Goal: Task Accomplishment & Management: Manage account settings

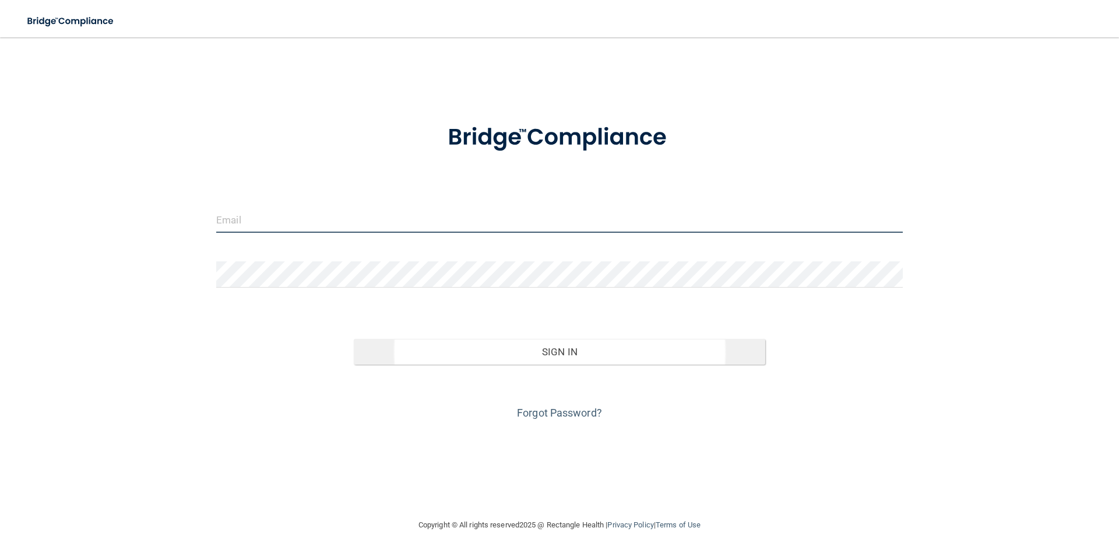
type input "[EMAIL_ADDRESS][DOMAIN_NAME]"
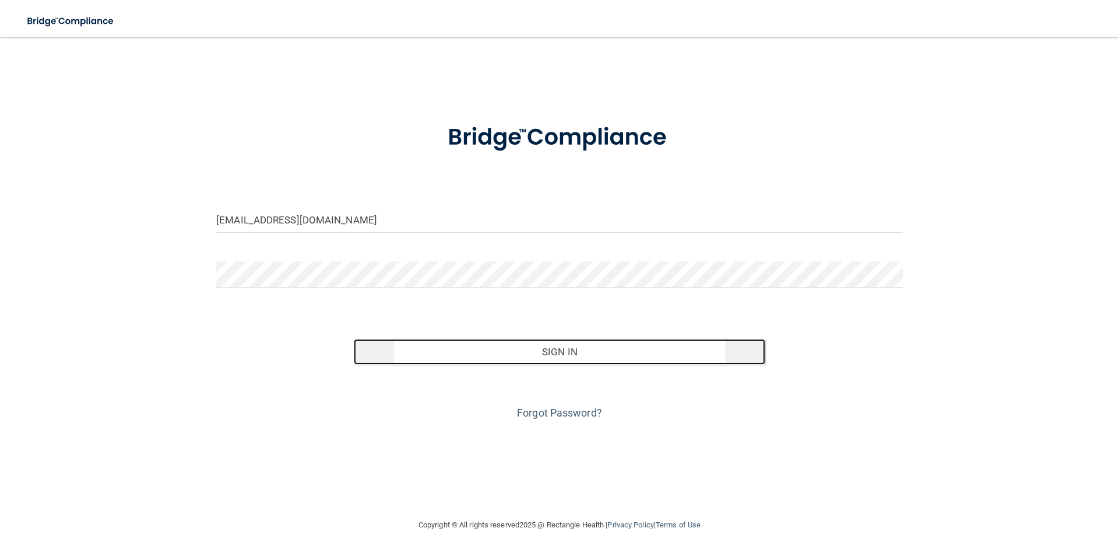
click at [559, 353] on button "Sign In" at bounding box center [560, 352] width 412 height 26
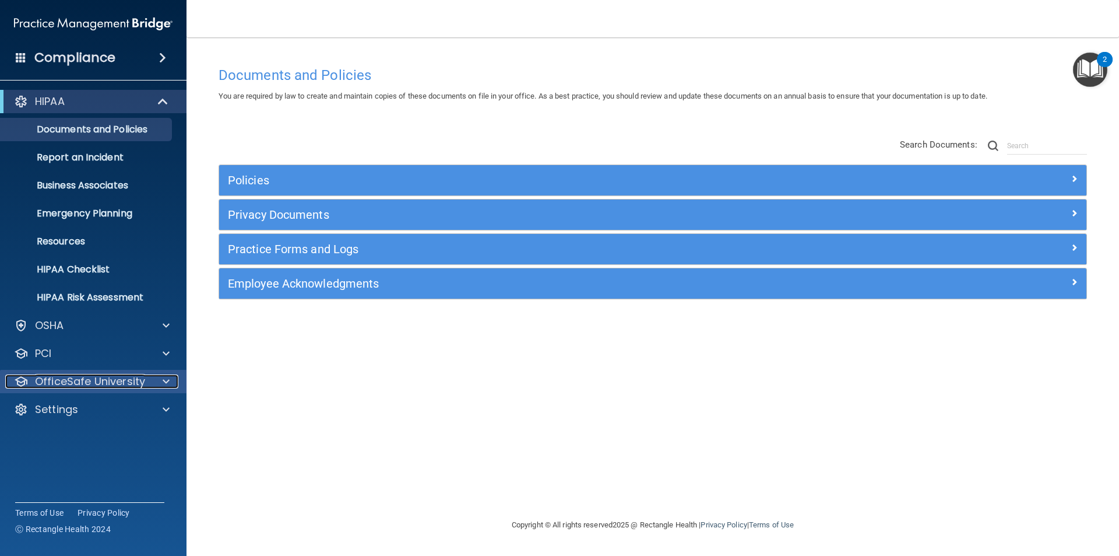
click at [166, 376] on span at bounding box center [166, 381] width 7 height 14
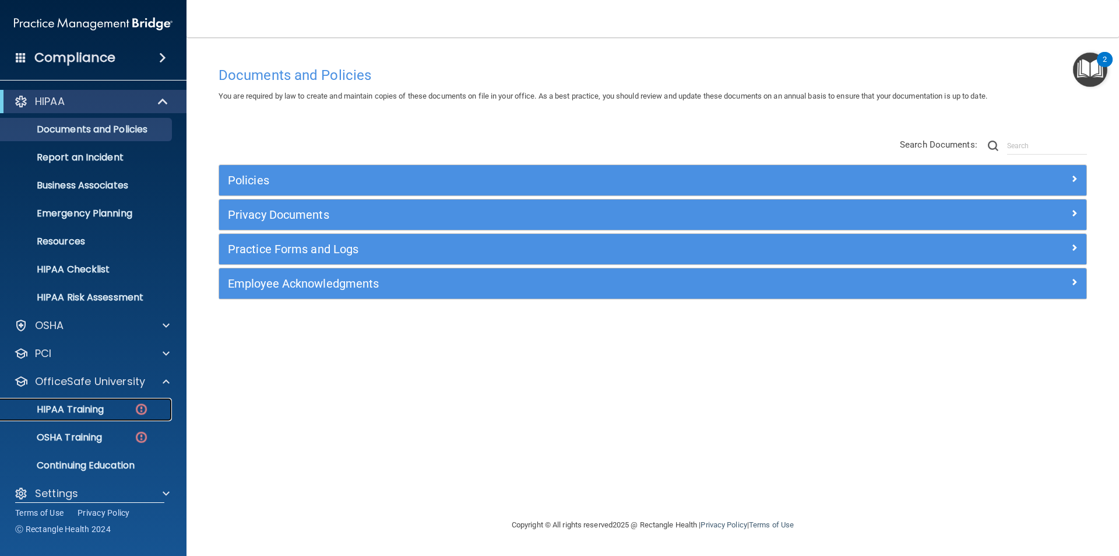
click at [127, 407] on div "HIPAA Training" at bounding box center [87, 409] width 159 height 12
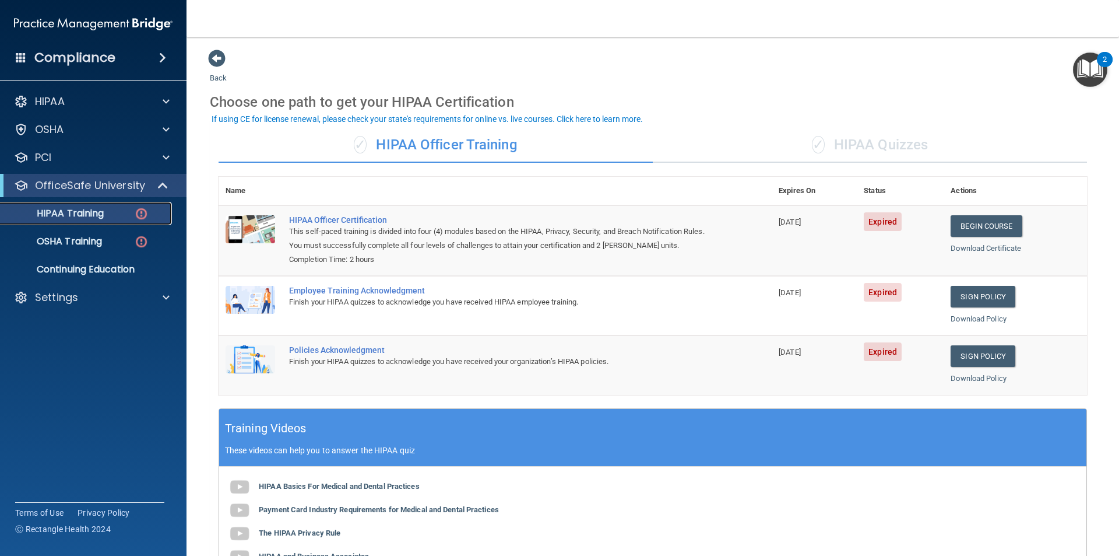
click at [138, 212] on img at bounding box center [141, 213] width 15 height 15
click at [140, 239] on img at bounding box center [141, 241] width 15 height 15
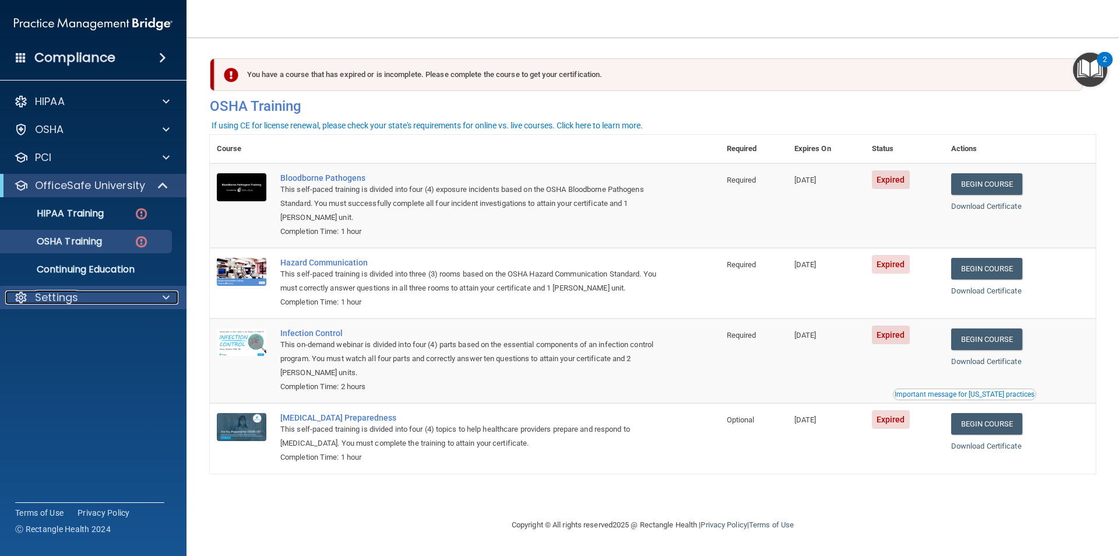
click at [147, 294] on div "Settings" at bounding box center [77, 297] width 145 height 14
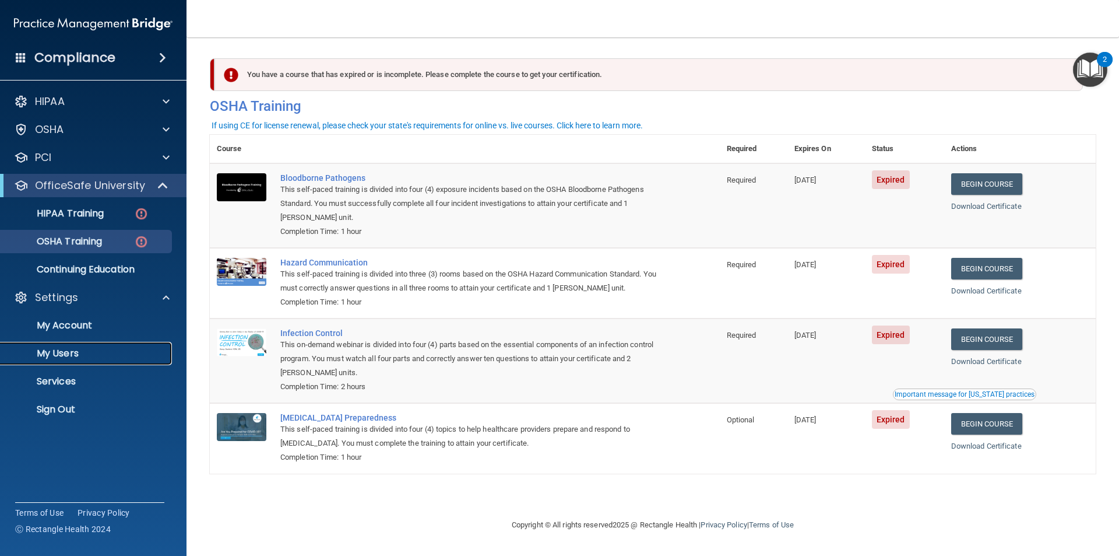
click at [67, 354] on p "My Users" at bounding box center [87, 353] width 159 height 12
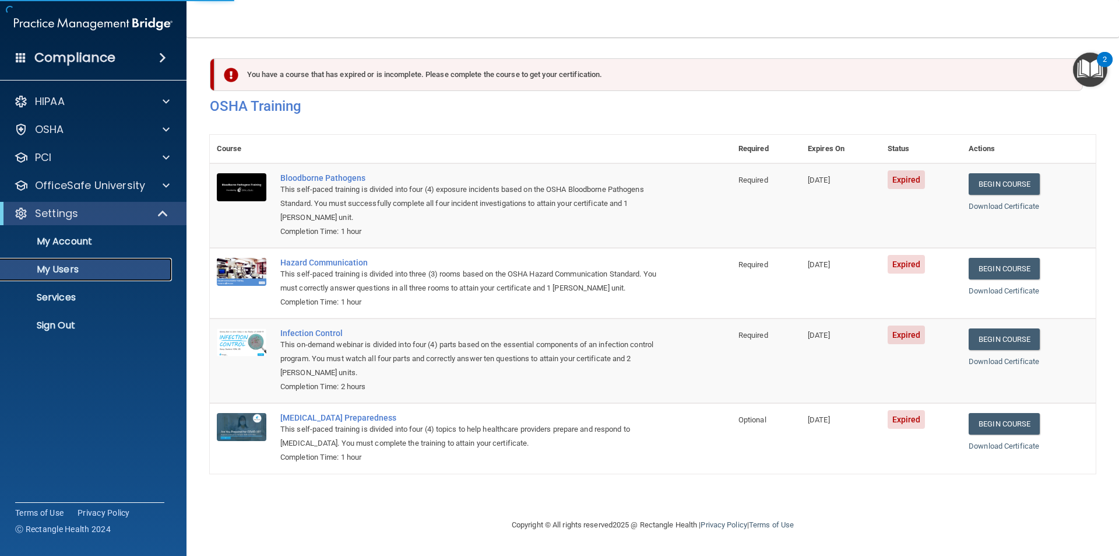
select select "20"
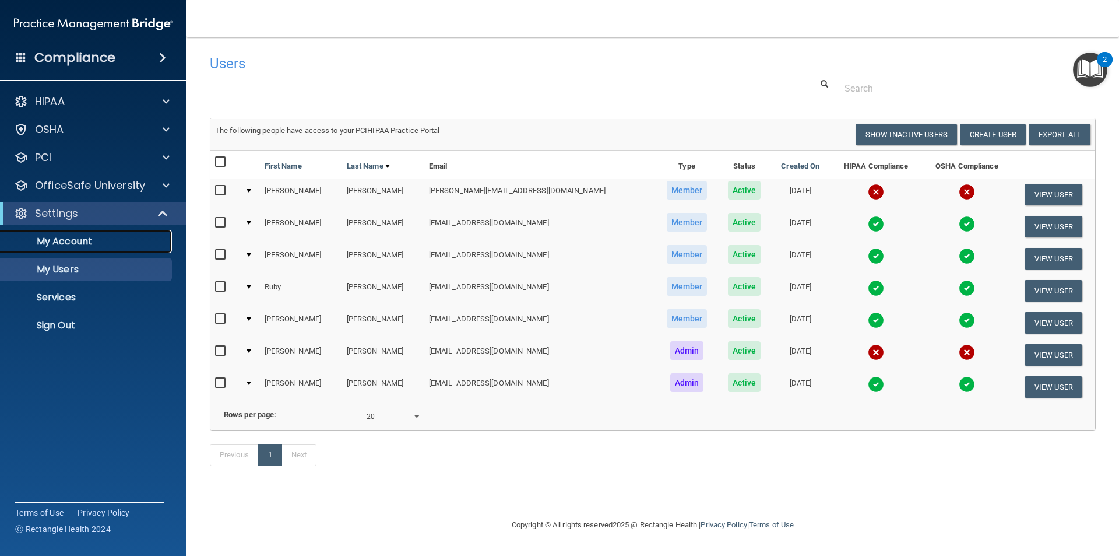
click at [104, 245] on p "My Account" at bounding box center [87, 242] width 159 height 12
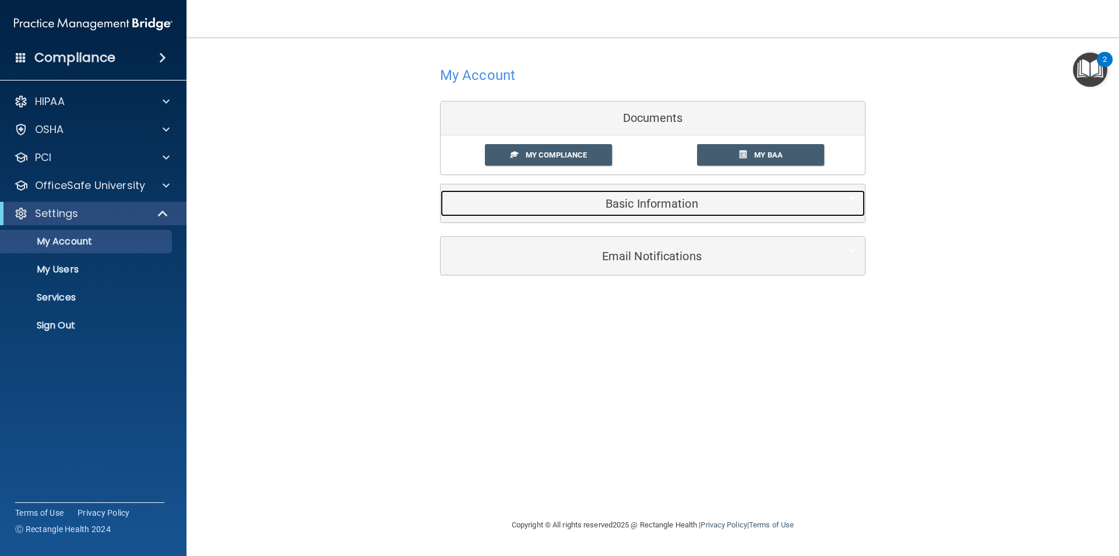
click at [647, 208] on h5 "Basic Information" at bounding box center [635, 203] width 371 height 13
